Goal: Information Seeking & Learning: Learn about a topic

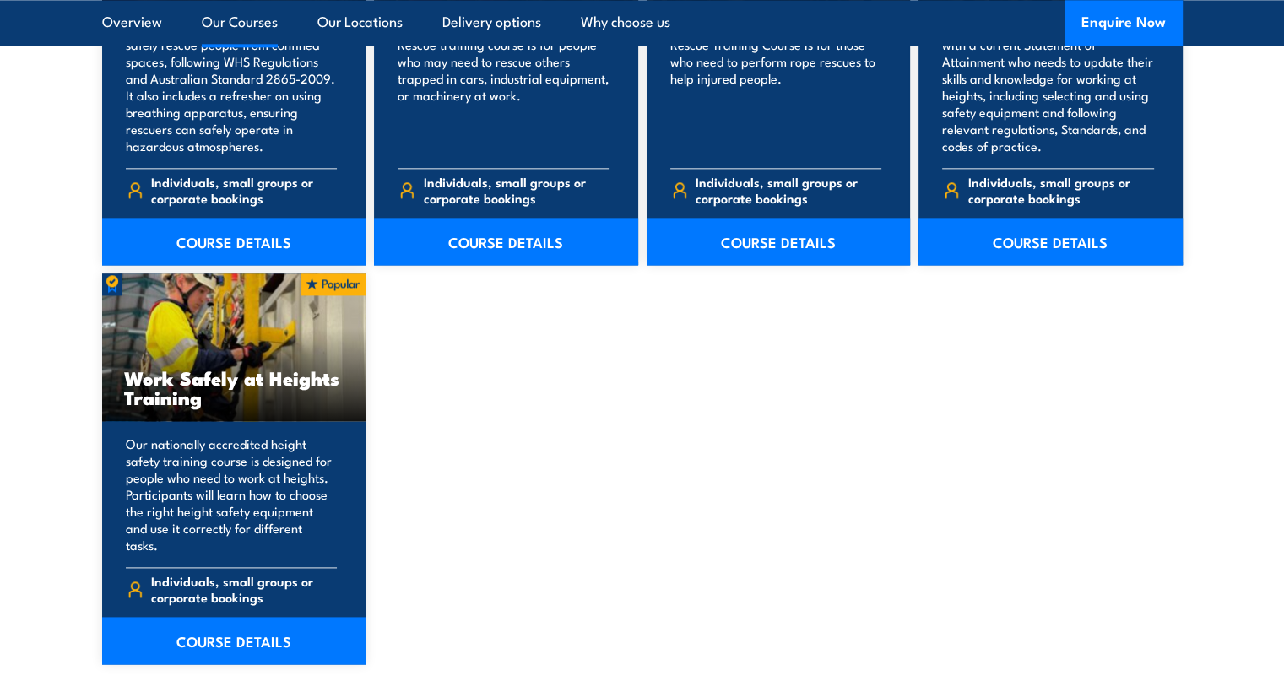
scroll to position [2029, 0]
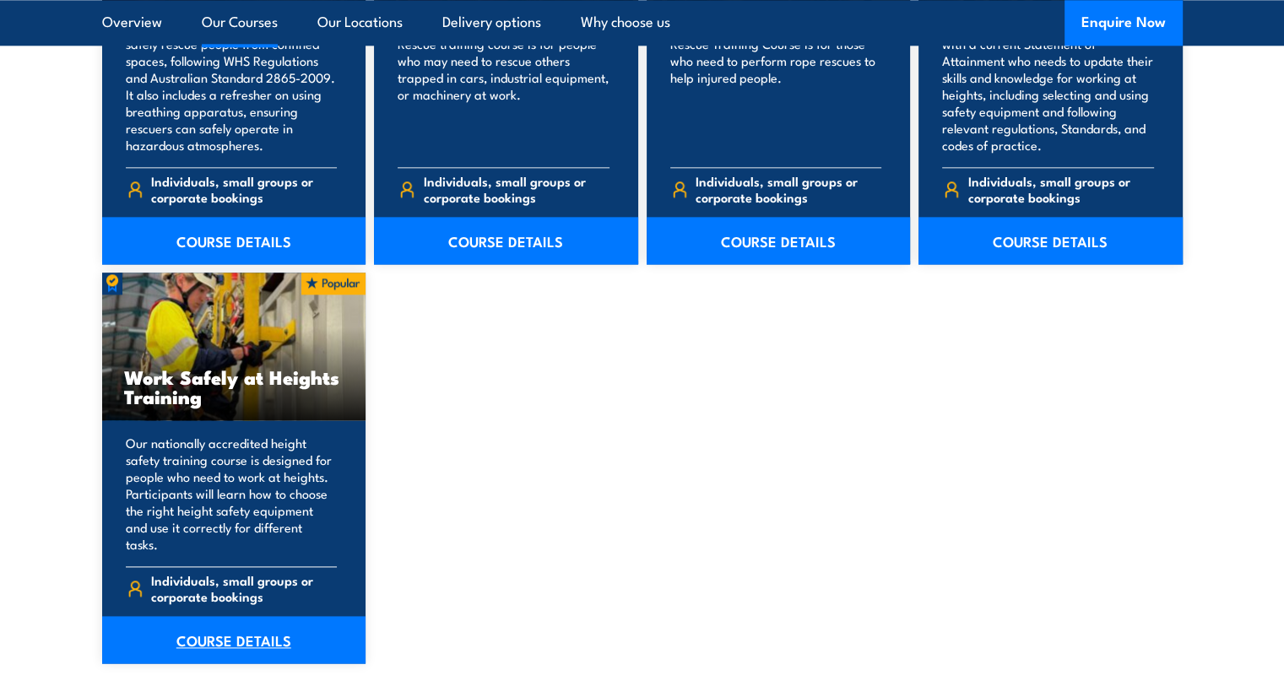
click at [260, 624] on link "COURSE DETAILS" at bounding box center [234, 639] width 264 height 47
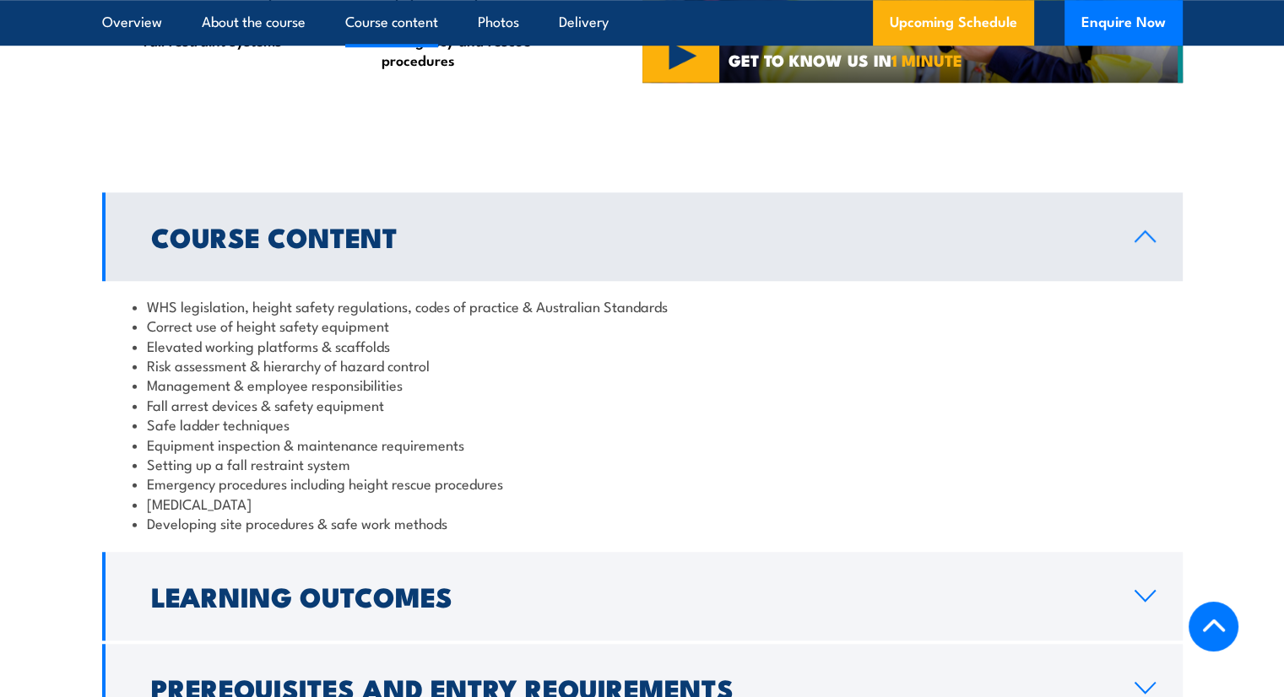
scroll to position [1351, 0]
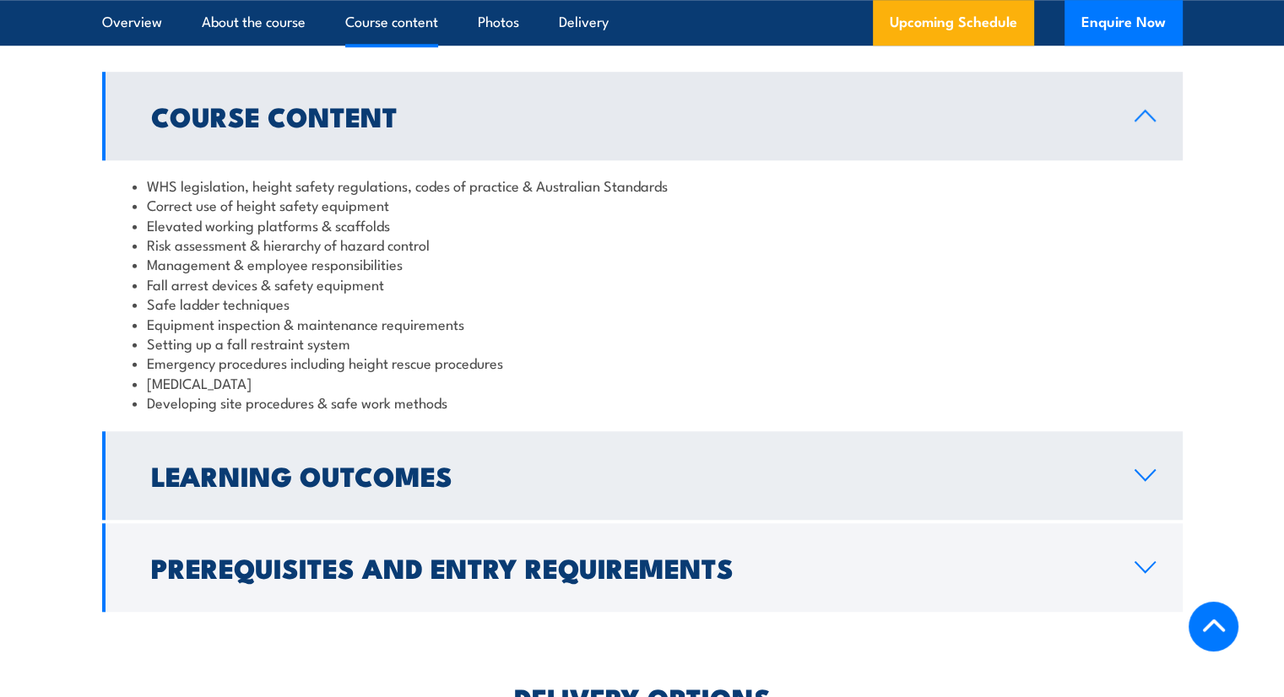
click at [1145, 474] on icon at bounding box center [1145, 476] width 23 height 14
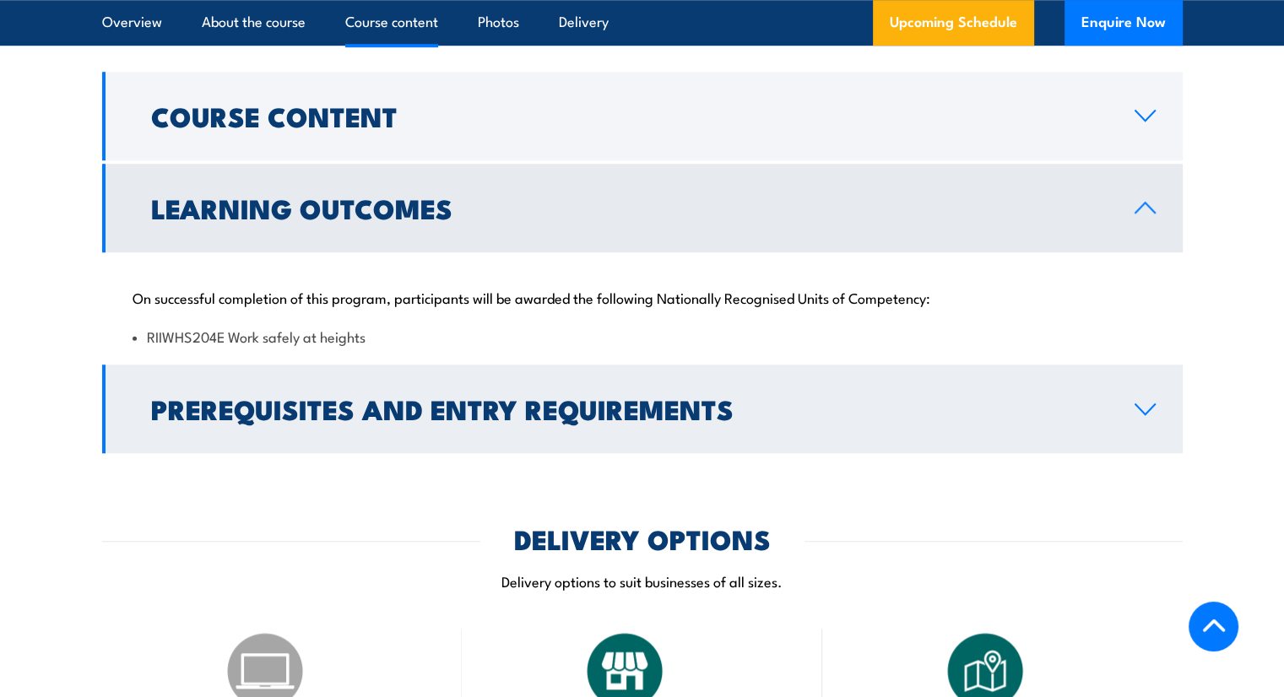
click at [1145, 408] on icon at bounding box center [1145, 410] width 23 height 14
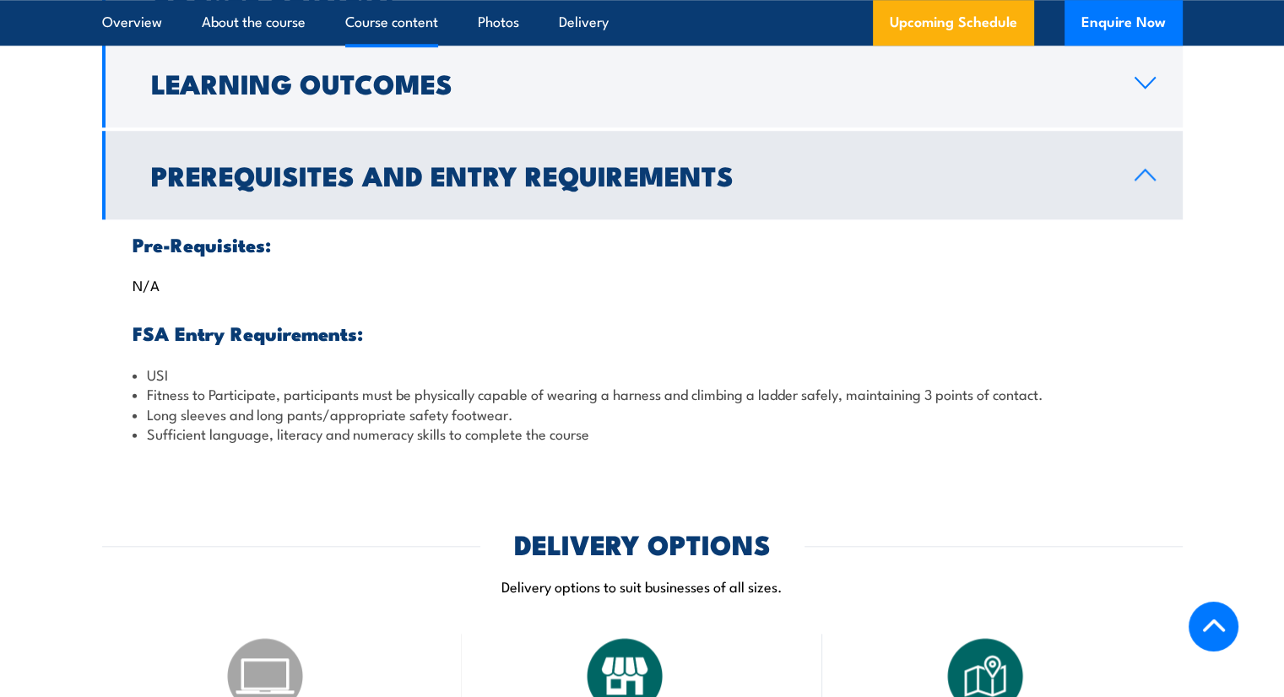
scroll to position [1266, 0]
